Goal: Navigation & Orientation: Find specific page/section

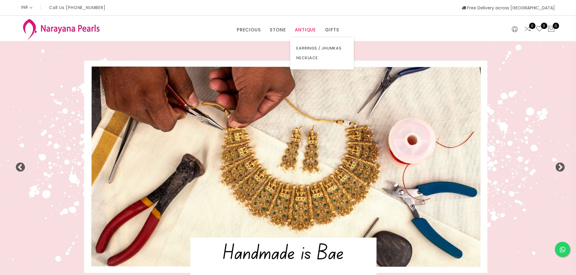
click at [310, 31] on link "ANTIQUE" at bounding box center [305, 29] width 21 height 9
click at [309, 59] on link "NECKLACE" at bounding box center [321, 58] width 51 height 10
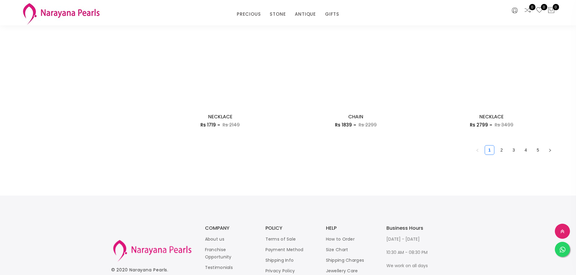
scroll to position [1058, 0]
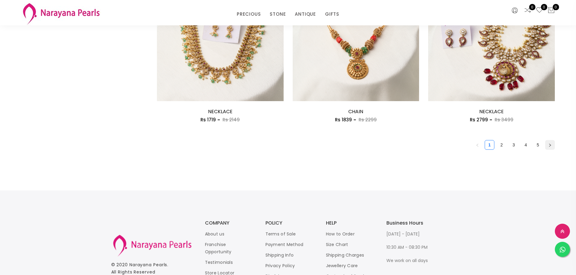
click at [546, 147] on button "button" at bounding box center [550, 145] width 10 height 10
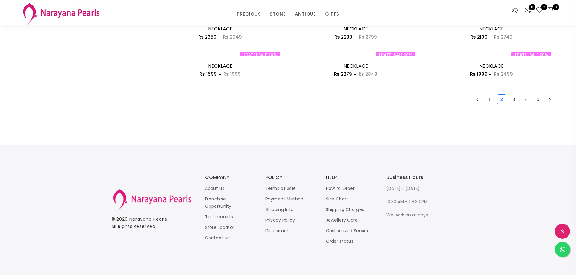
scroll to position [998, 0]
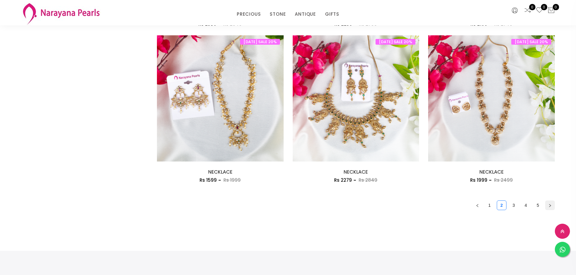
click at [551, 207] on icon "right" at bounding box center [550, 206] width 4 height 4
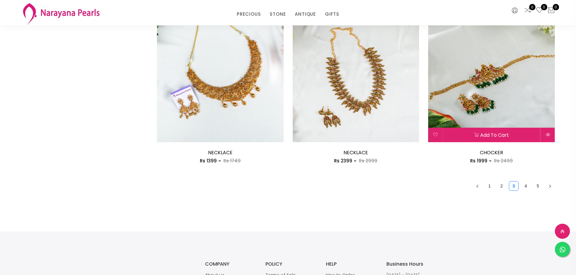
scroll to position [1028, 0]
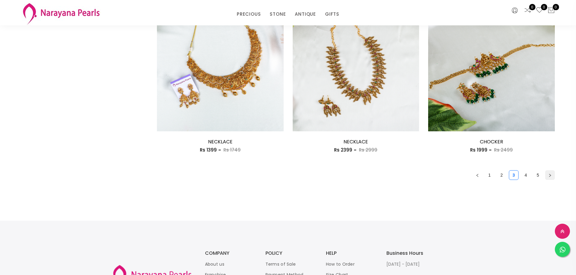
click at [551, 175] on icon "right" at bounding box center [550, 176] width 4 height 4
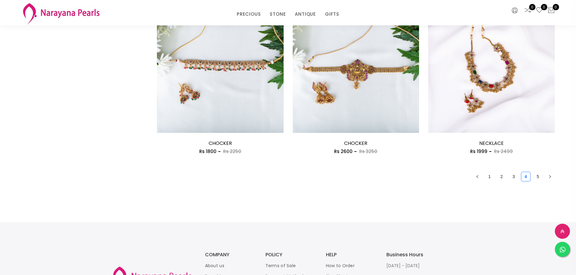
scroll to position [1136, 0]
